Goal: Information Seeking & Learning: Learn about a topic

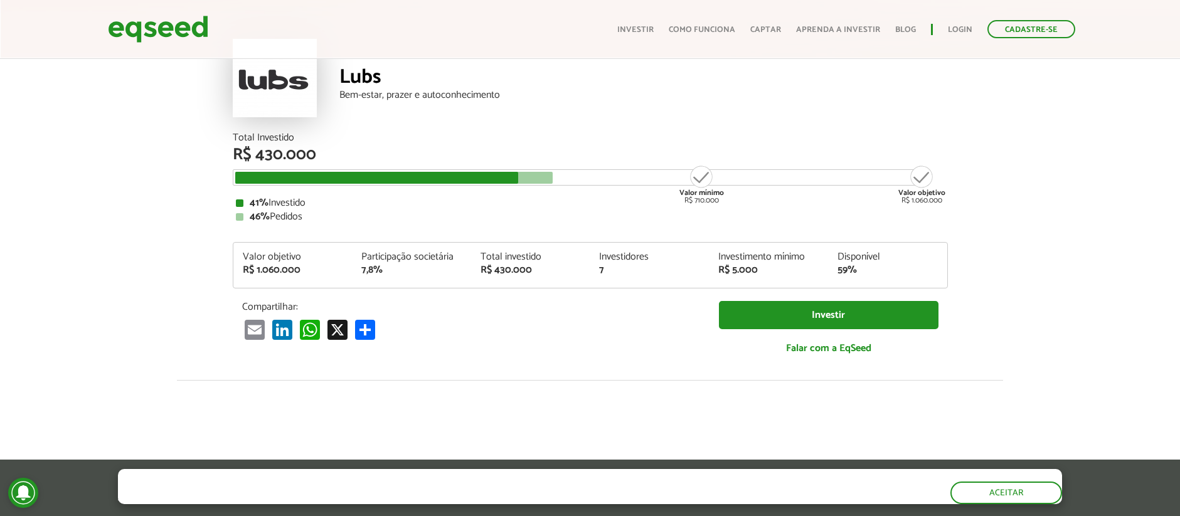
scroll to position [72, 0]
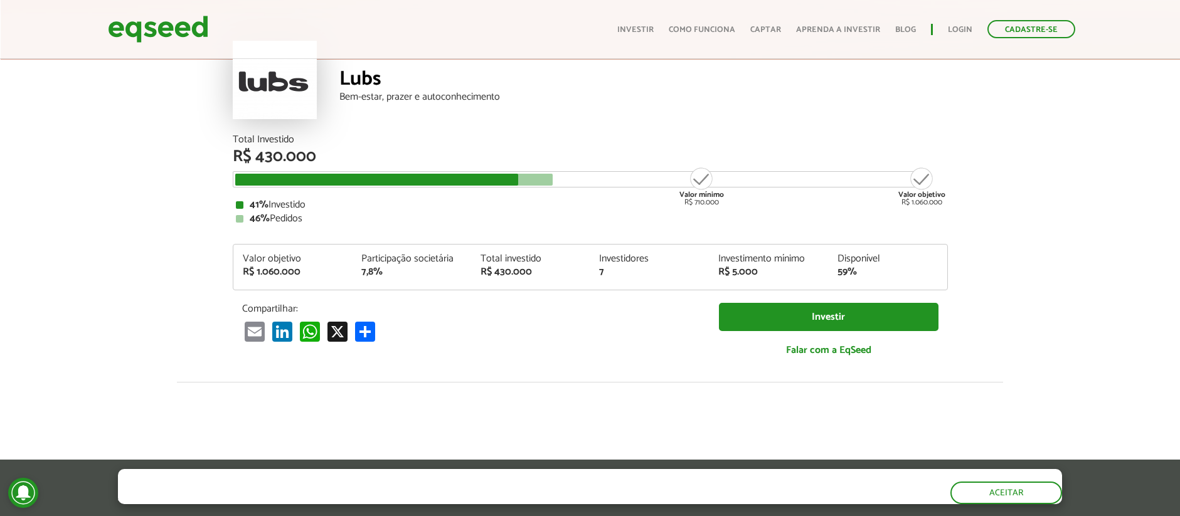
click at [1023, 294] on article "Lubs Bem-estar, prazer e autoconhecimento Total Investido R$ 430.000 Valor míni…" at bounding box center [590, 397] width 1180 height 826
click at [378, 274] on div "7,8%" at bounding box center [411, 272] width 100 height 10
click at [398, 275] on div "7,8%" at bounding box center [411, 272] width 100 height 10
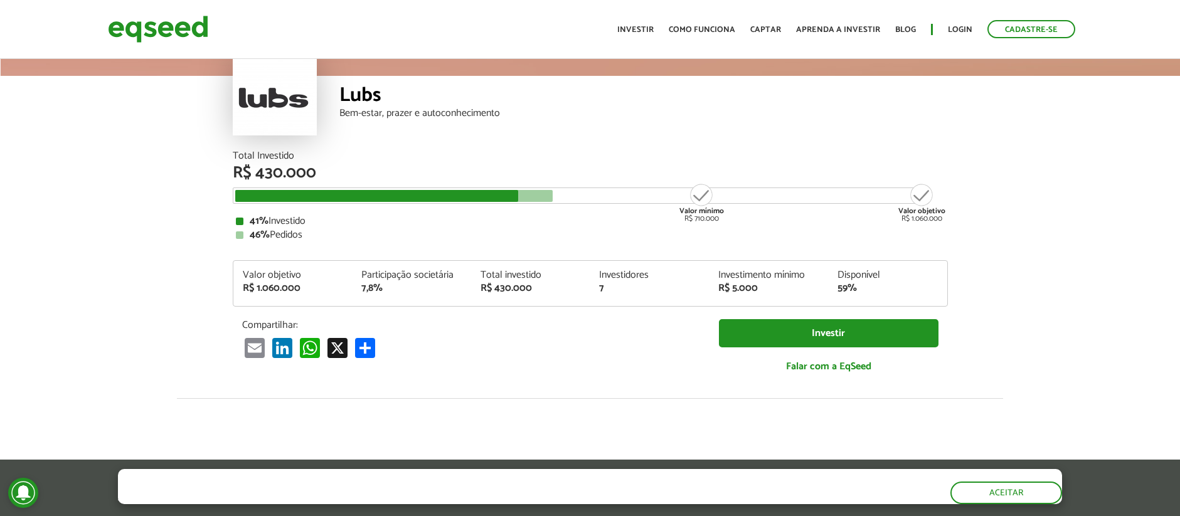
scroll to position [0, 0]
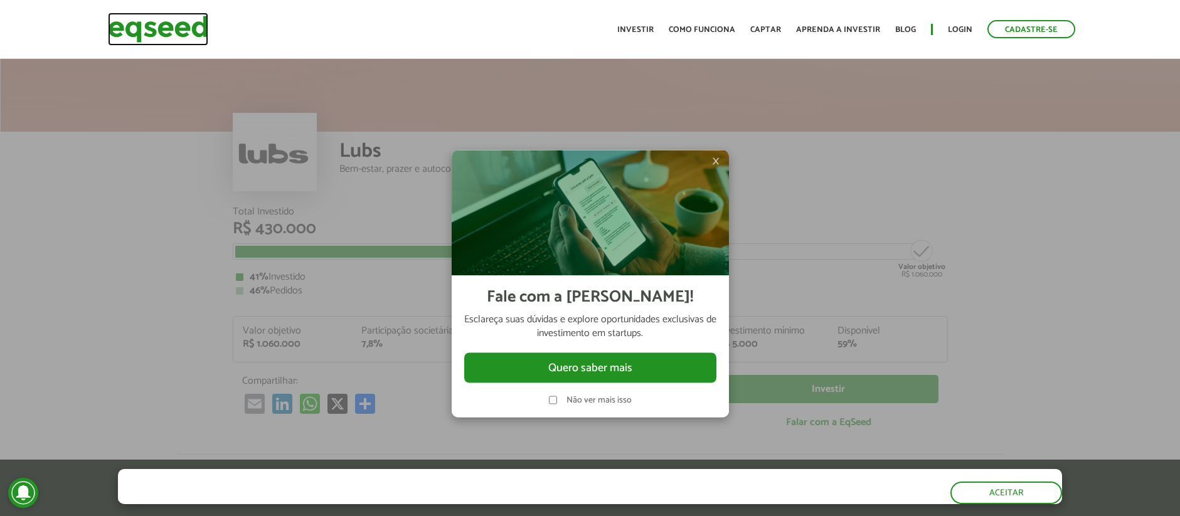
click at [141, 26] on img at bounding box center [158, 29] width 100 height 33
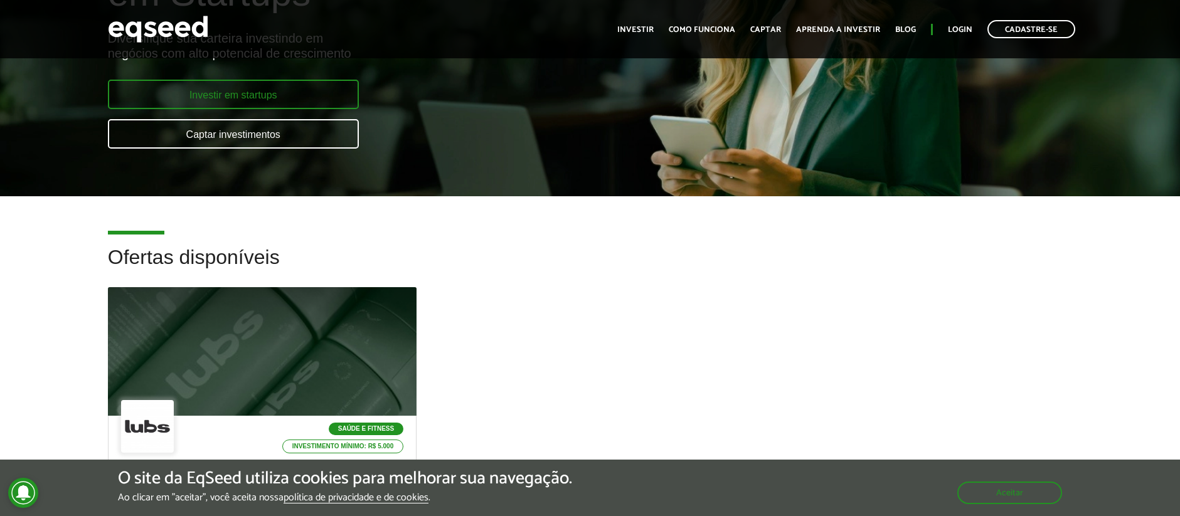
scroll to position [130, 0]
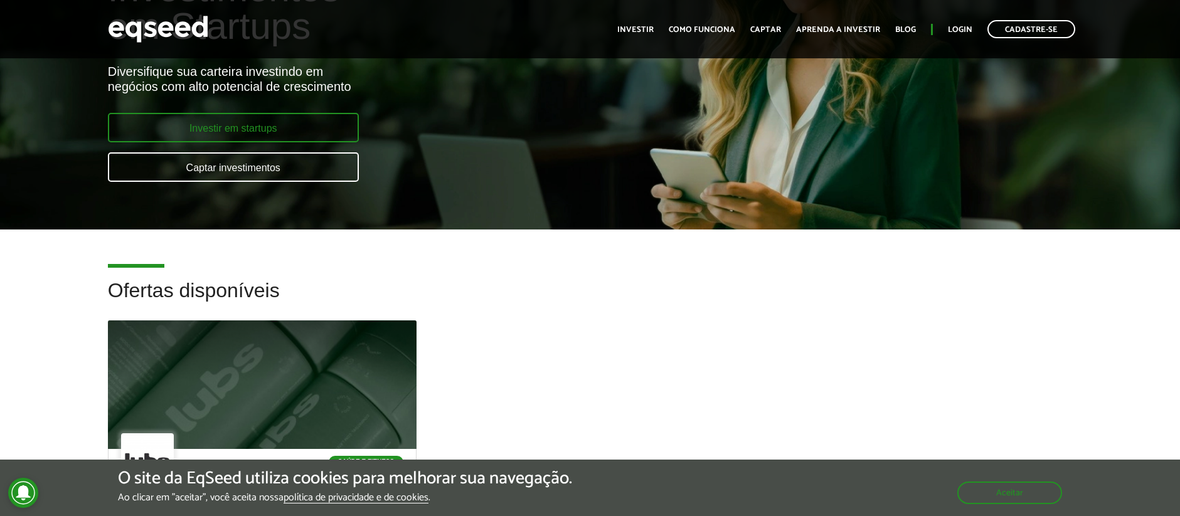
click at [338, 120] on link "Investir em startups" at bounding box center [233, 127] width 251 height 29
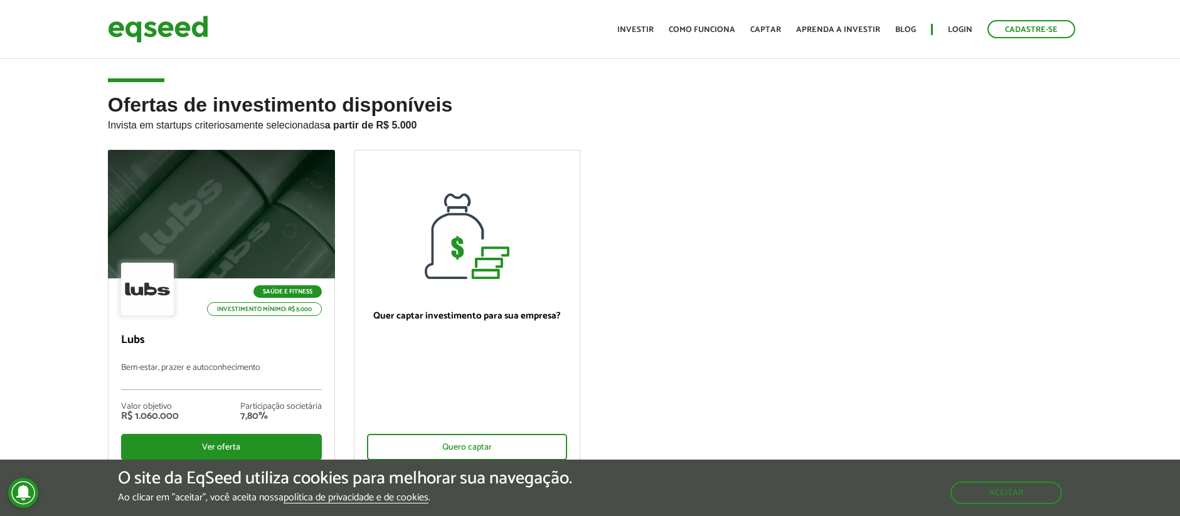
click at [666, 289] on ul "Saúde e Fitness Investimento mínimo: R$ 5.000 Lubs Bem-estar, prazer e autoconh…" at bounding box center [590, 321] width 984 height 342
